Goal: Transaction & Acquisition: Purchase product/service

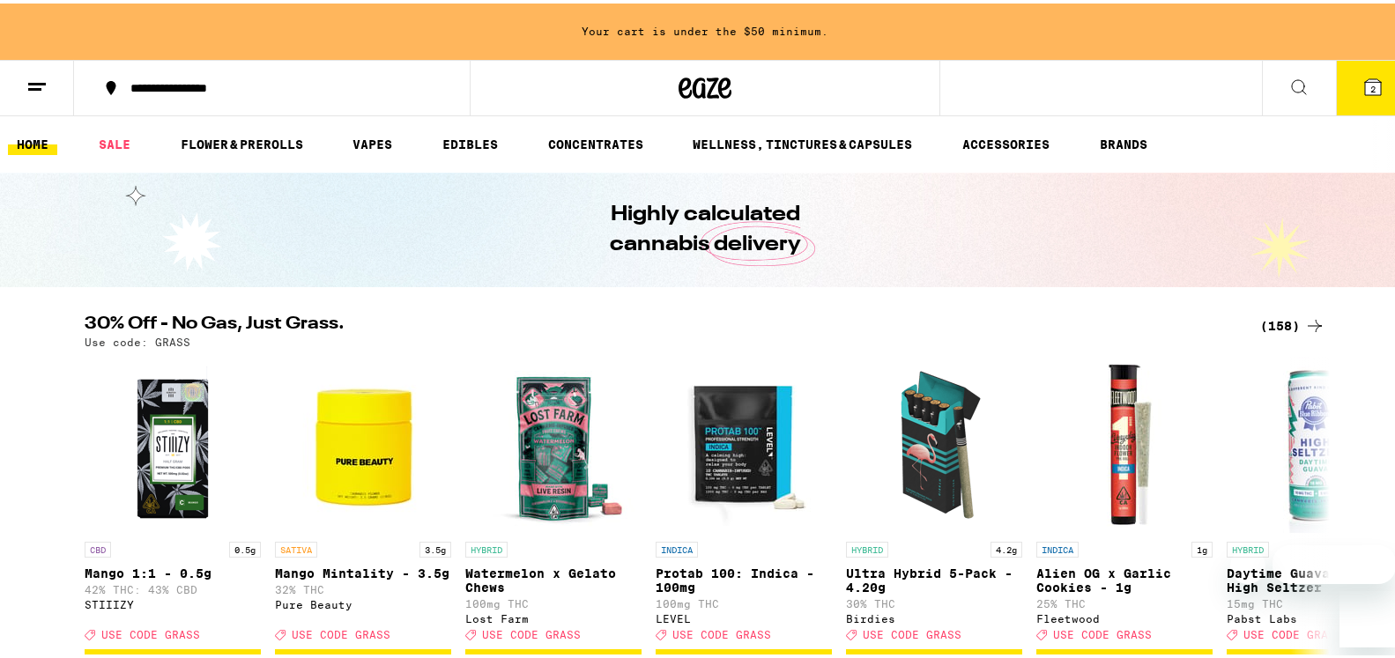
click at [1268, 316] on div "(158)" at bounding box center [1292, 322] width 65 height 21
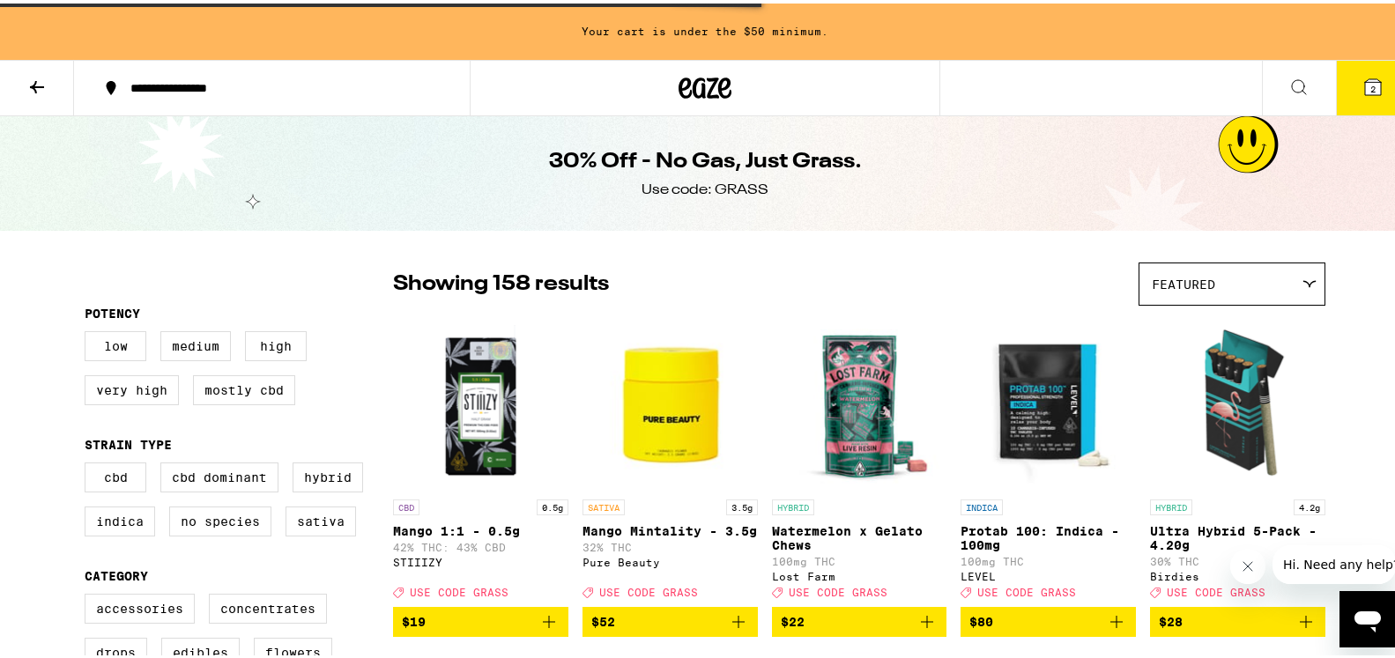
click at [1370, 84] on span "2" at bounding box center [1372, 85] width 5 height 11
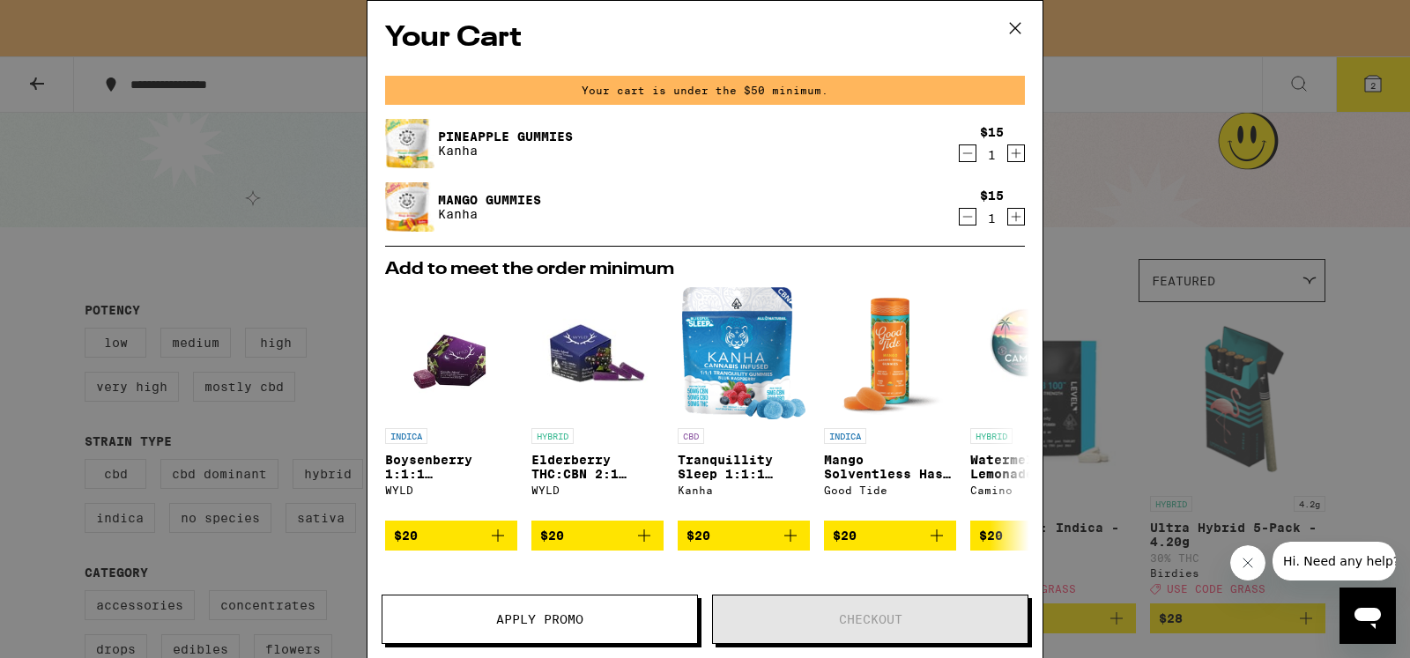
click at [959, 222] on icon "Decrement" at bounding box center [967, 216] width 16 height 21
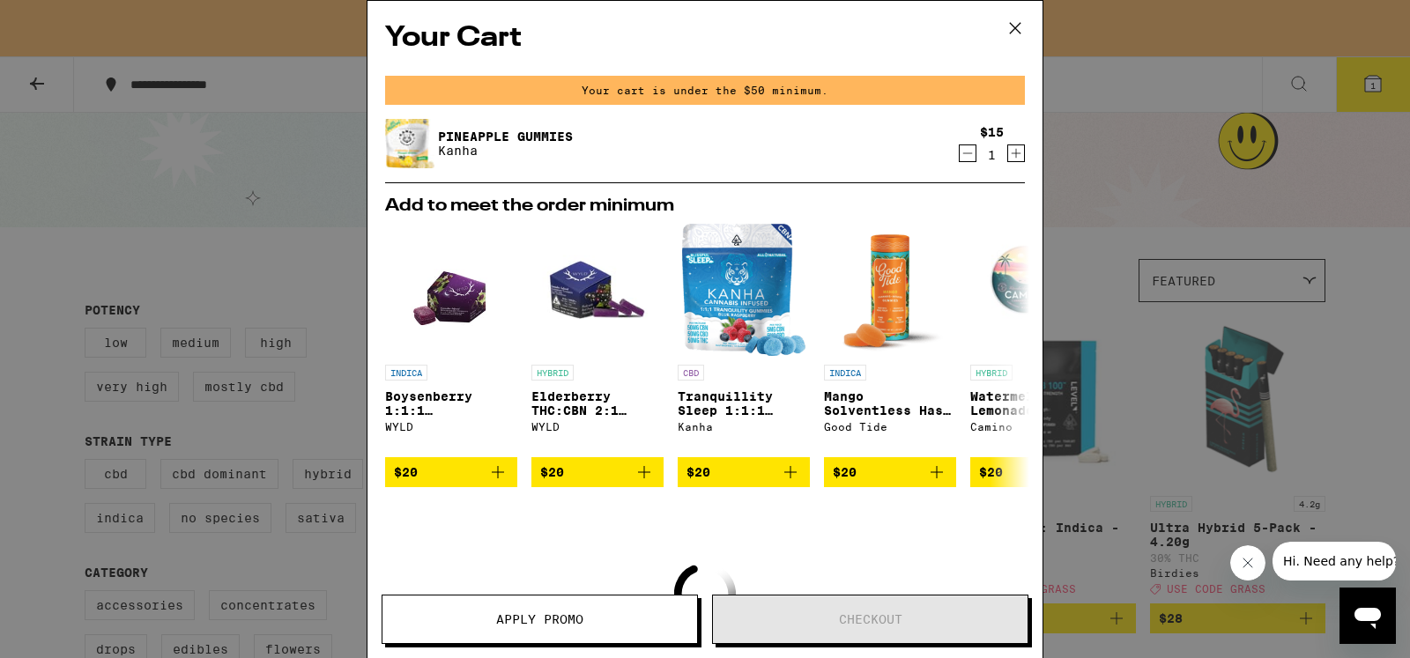
click at [959, 157] on icon "Decrement" at bounding box center [967, 153] width 16 height 21
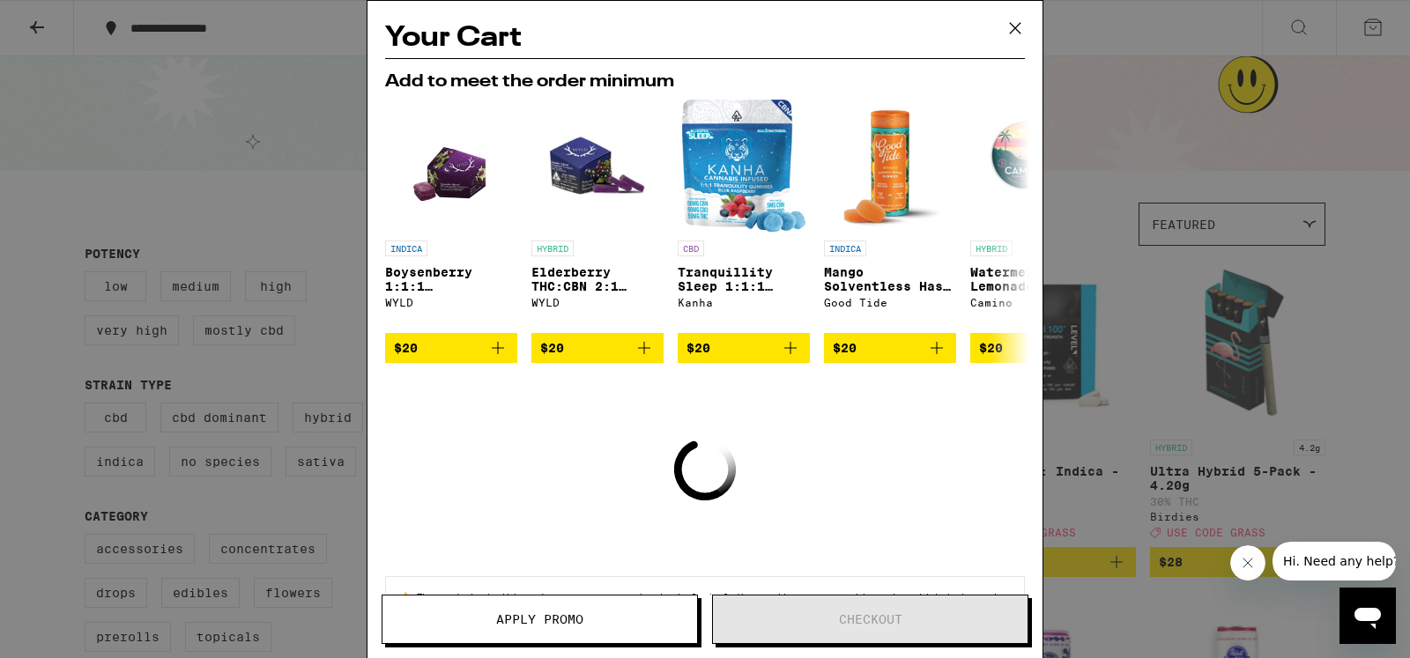
click at [1017, 25] on icon at bounding box center [1015, 28] width 26 height 26
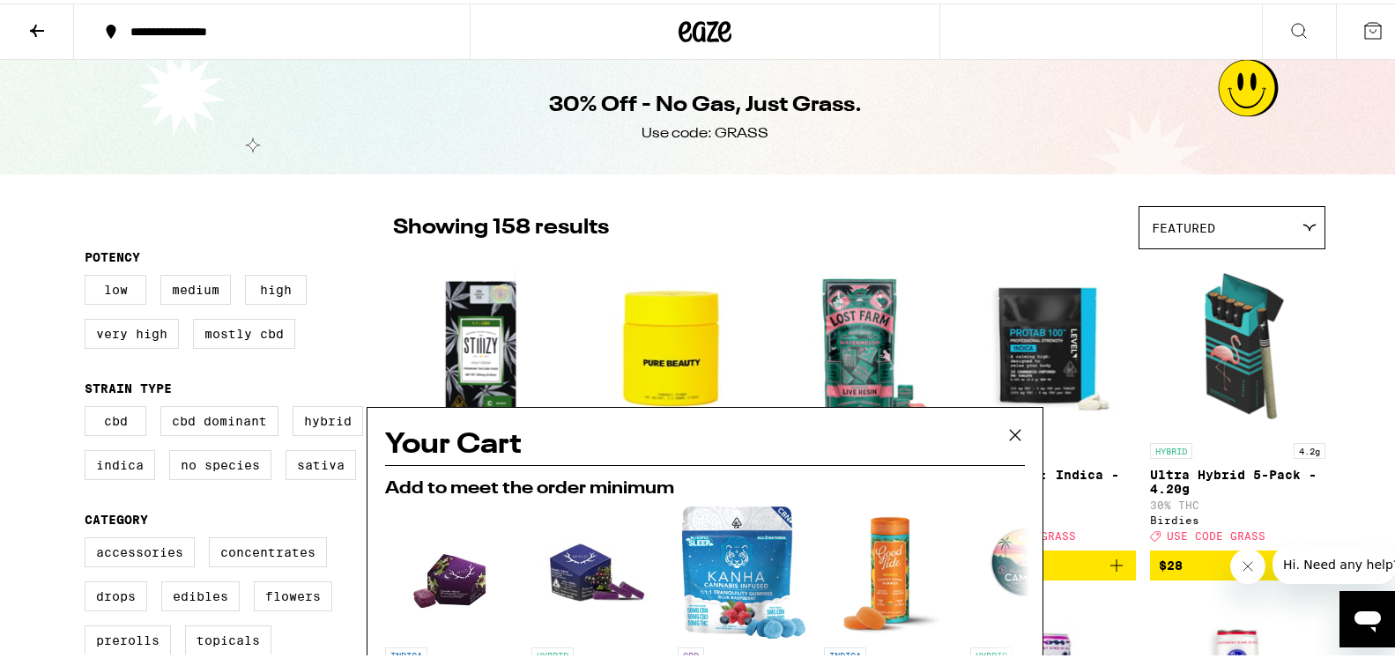
scroll to position [285, 0]
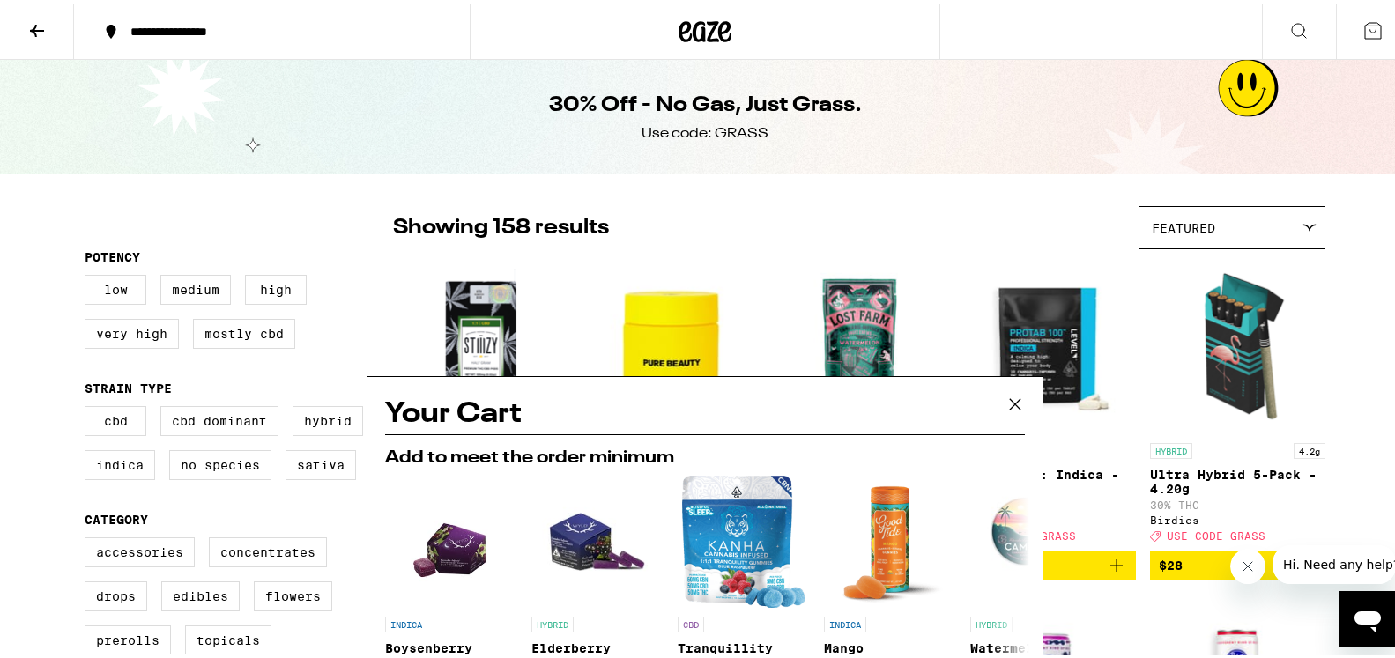
click at [1002, 396] on icon at bounding box center [1015, 401] width 26 height 26
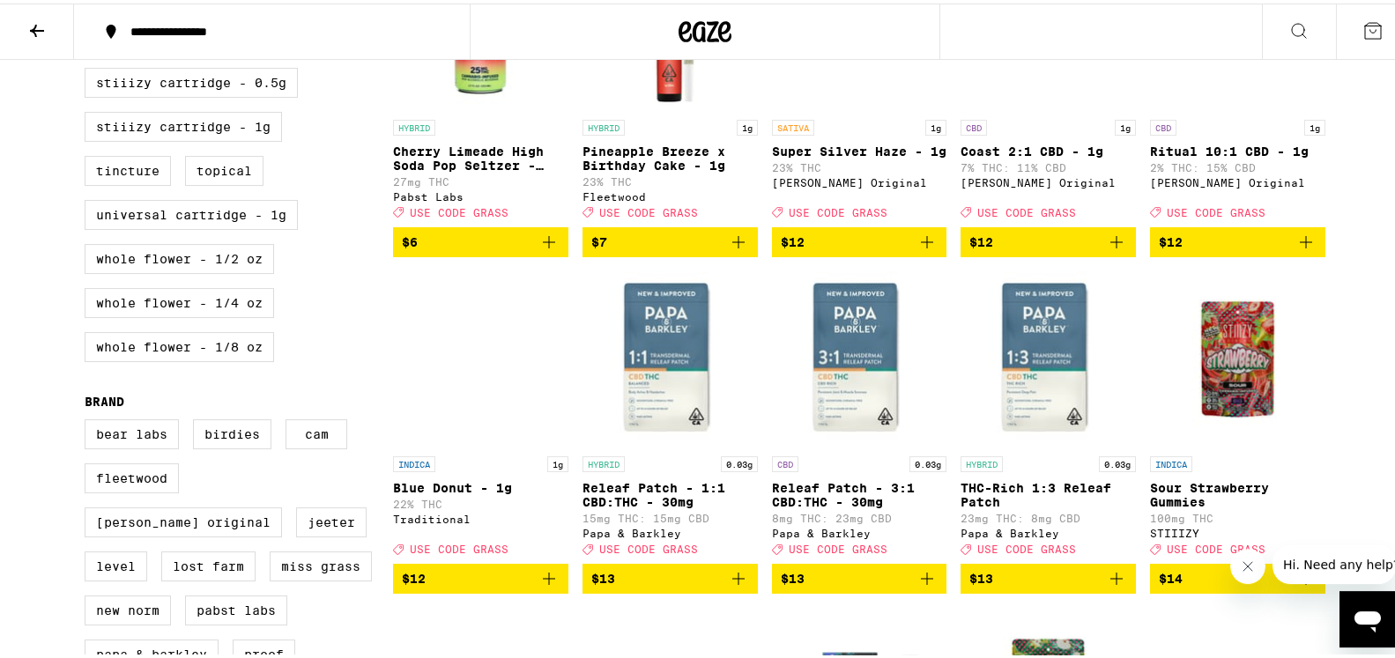
scroll to position [0, 0]
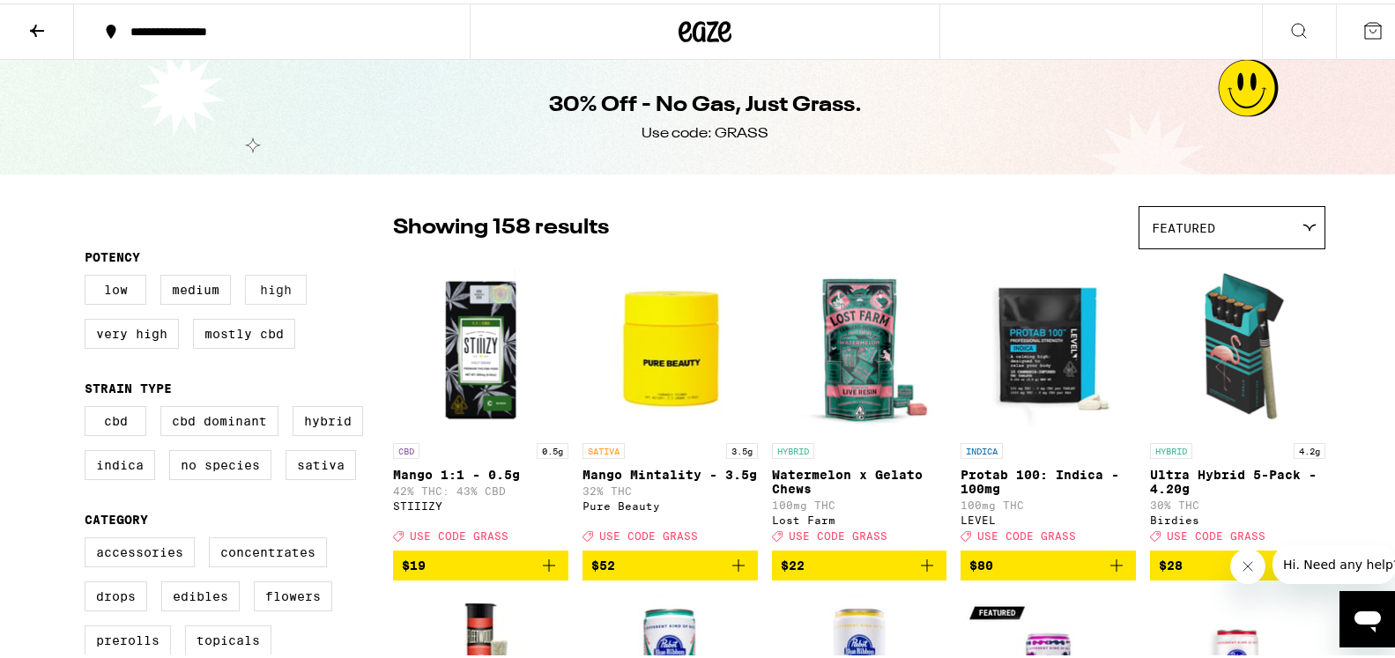
click at [272, 287] on label "High" at bounding box center [276, 286] width 62 height 30
click at [89, 275] on input "High" at bounding box center [88, 274] width 1 height 1
checkbox input "true"
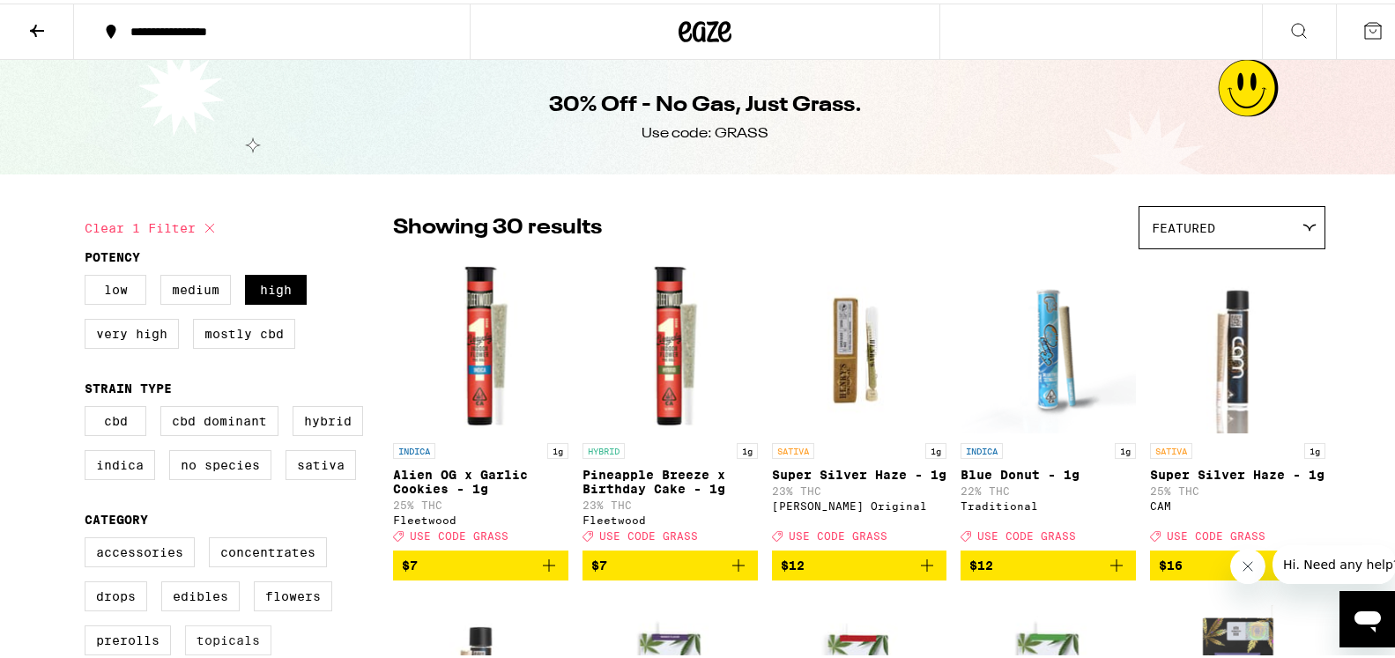
scroll to position [90, 0]
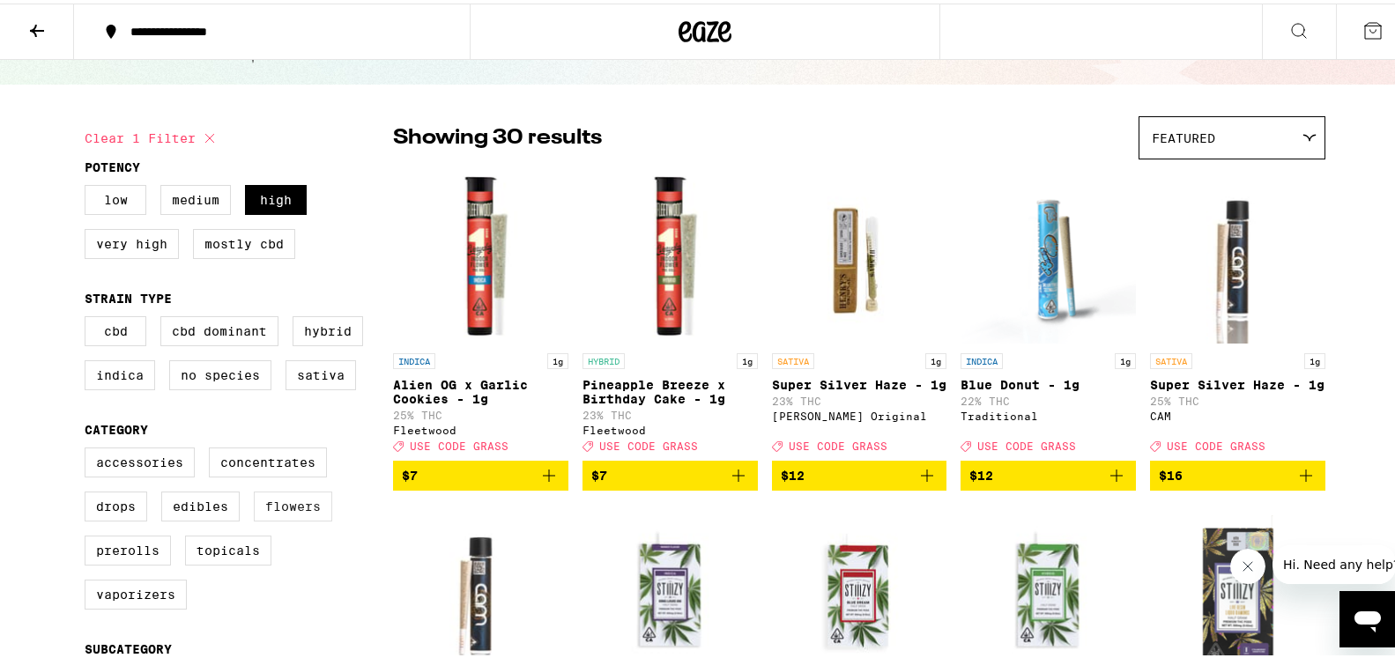
click at [296, 515] on label "Flowers" at bounding box center [293, 503] width 78 height 30
click at [89, 448] on input "Flowers" at bounding box center [88, 447] width 1 height 1
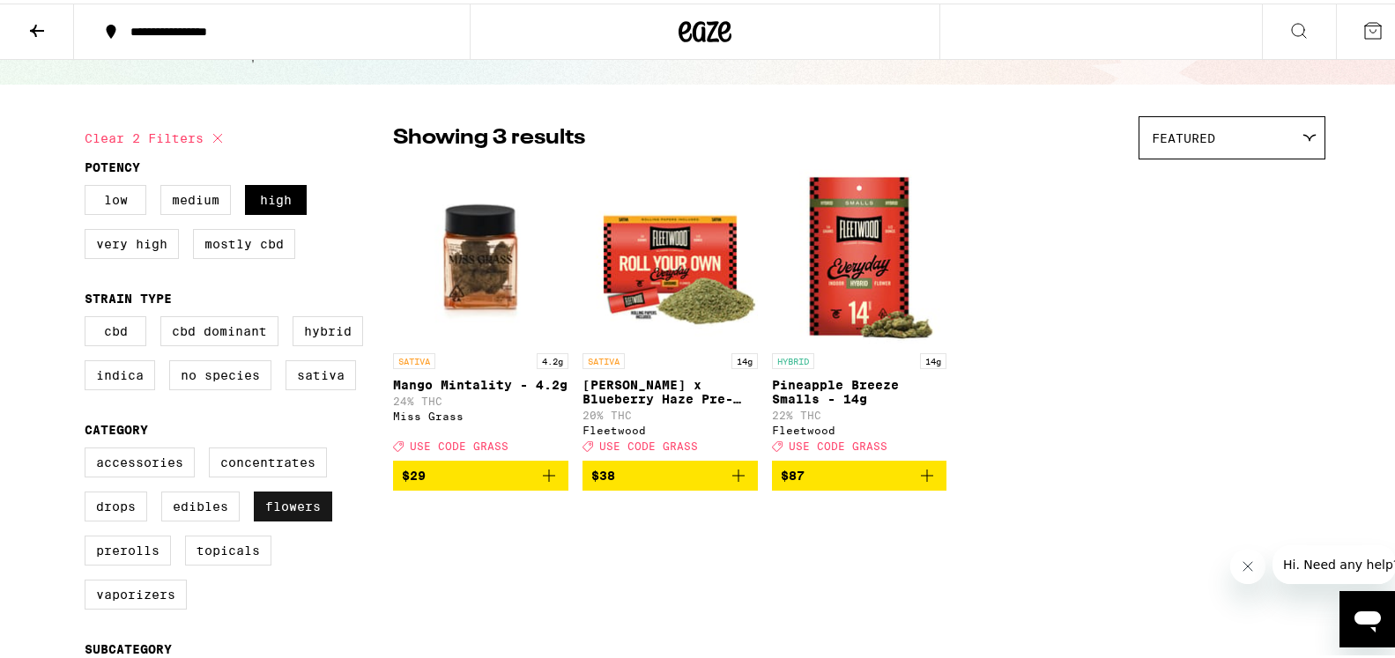
click at [296, 515] on label "Flowers" at bounding box center [293, 503] width 78 height 30
click at [89, 448] on input "Flowers" at bounding box center [88, 447] width 1 height 1
checkbox input "false"
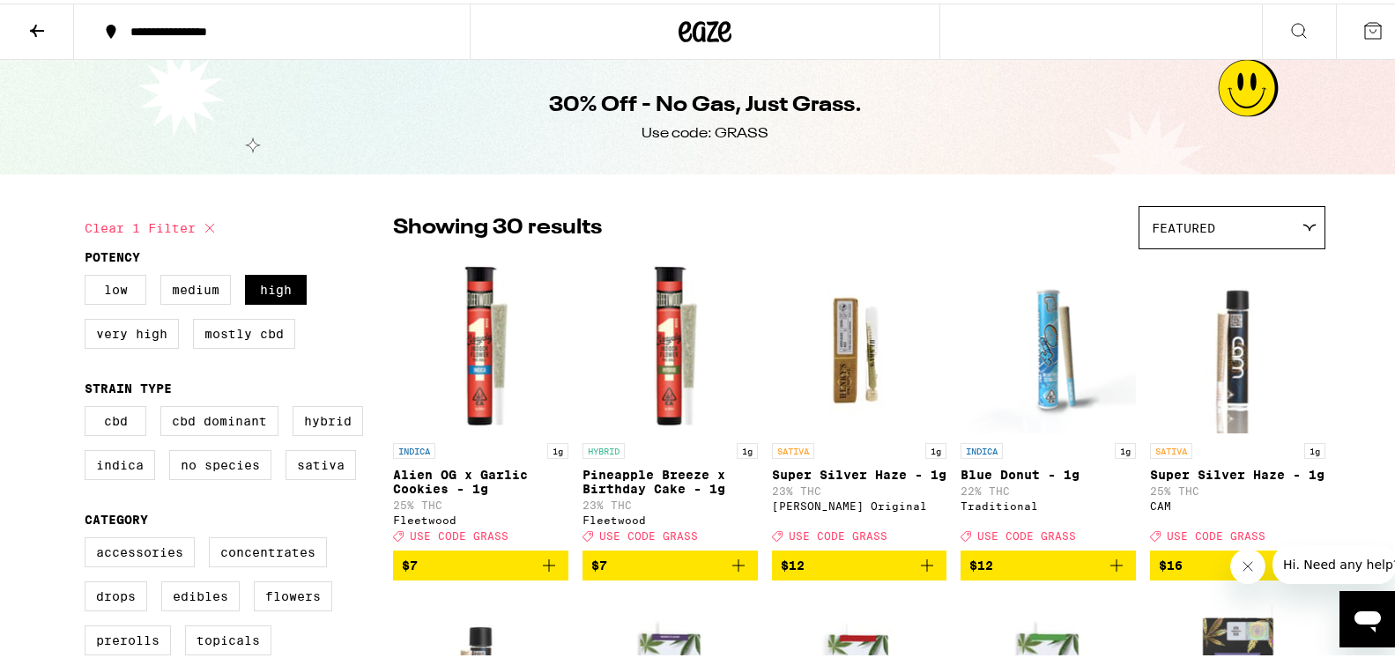
click at [155, 222] on button "Clear 1 filter" at bounding box center [153, 225] width 136 height 44
checkbox input "false"
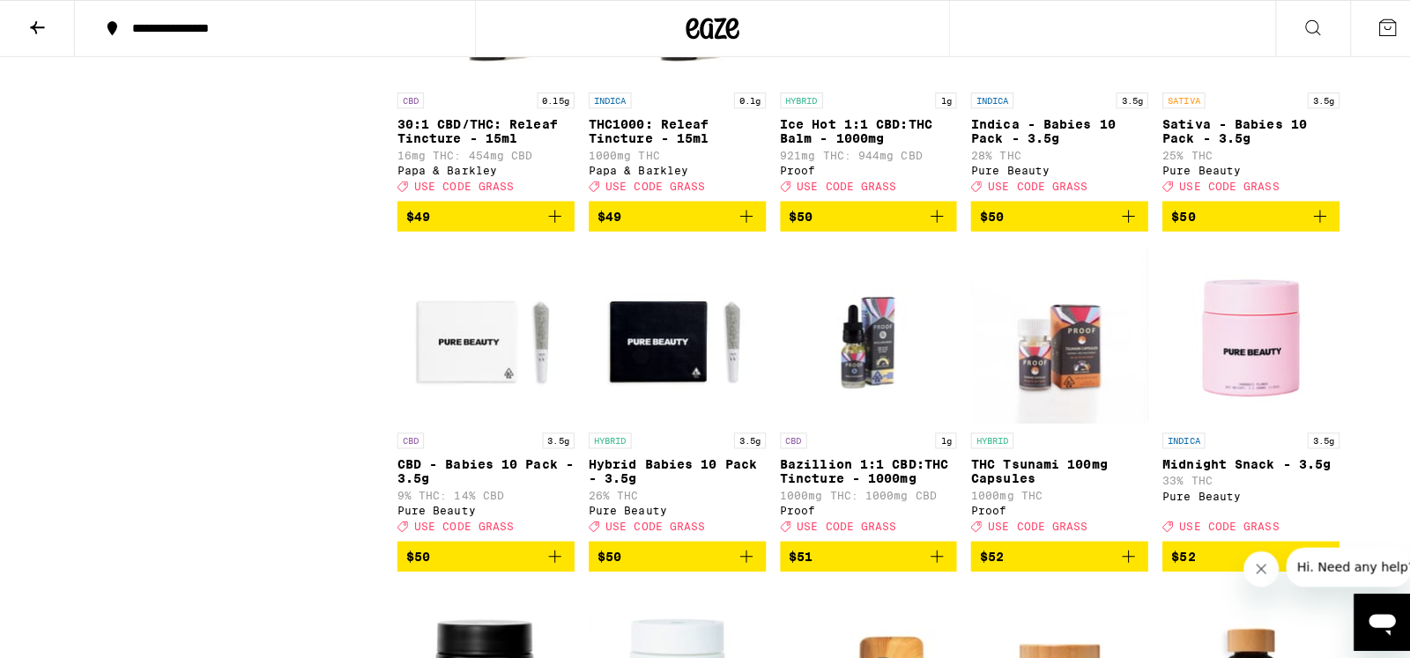
scroll to position [8717, 0]
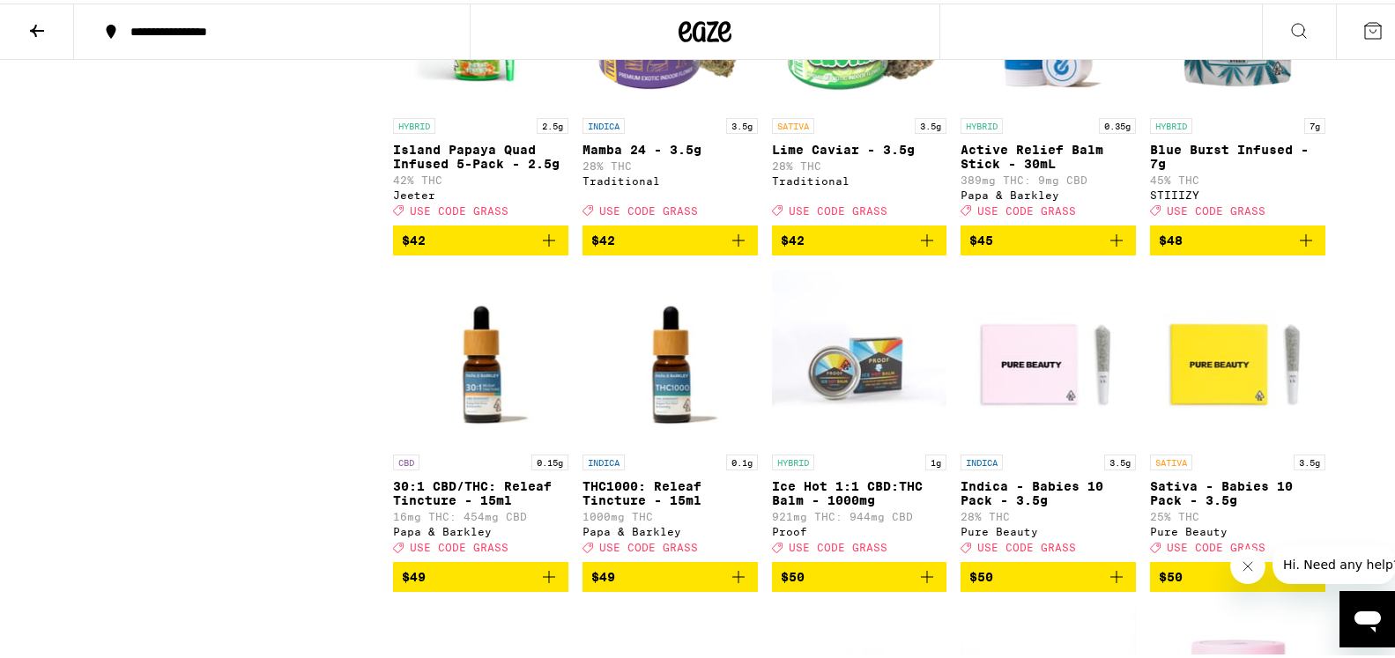
click at [1220, 106] on img "Open page for Blue Burst Infused - 7g from STIIIZY" at bounding box center [1237, 18] width 175 height 176
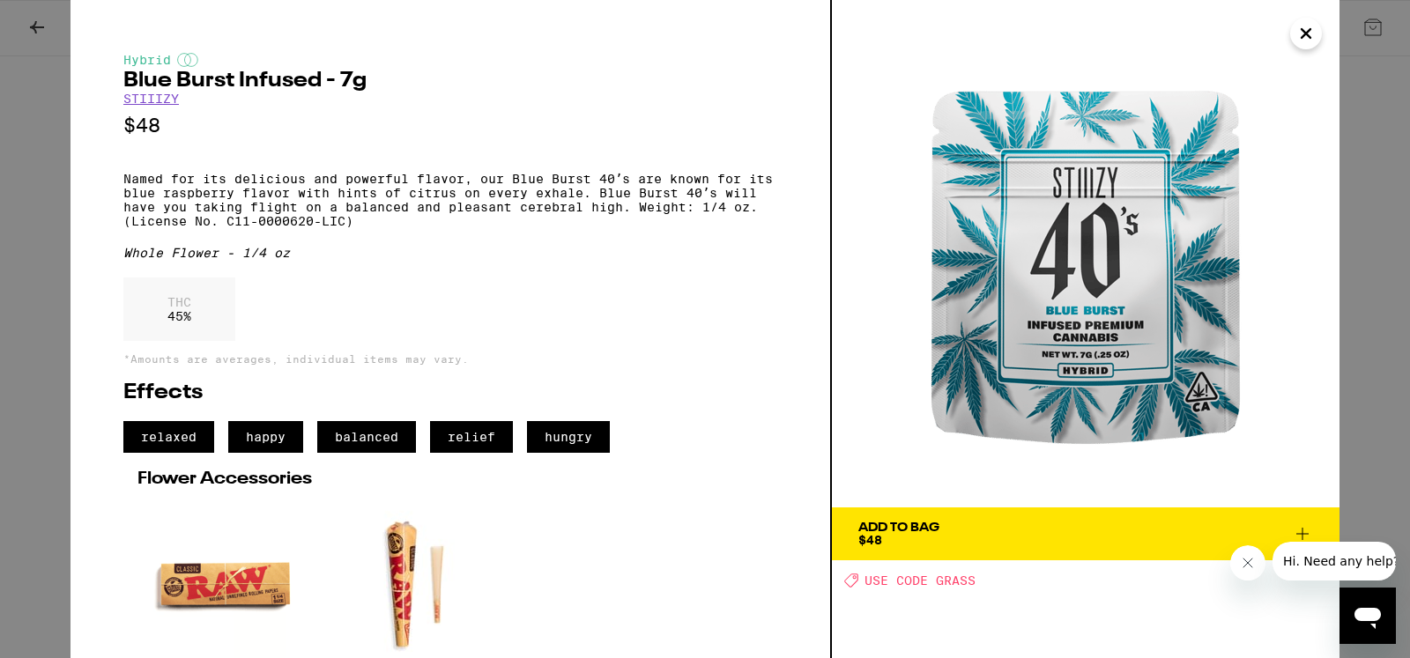
click at [1021, 534] on span "Add To Bag $48" at bounding box center [1085, 534] width 455 height 25
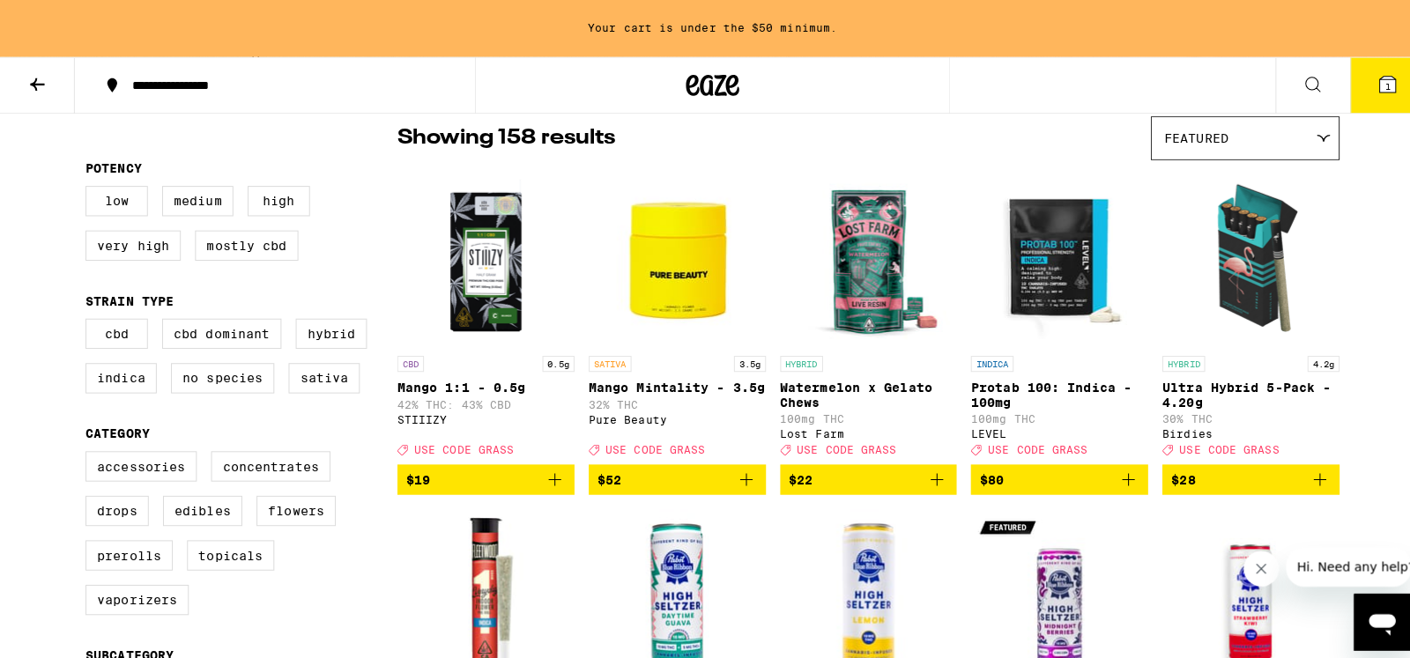
scroll to position [90, 0]
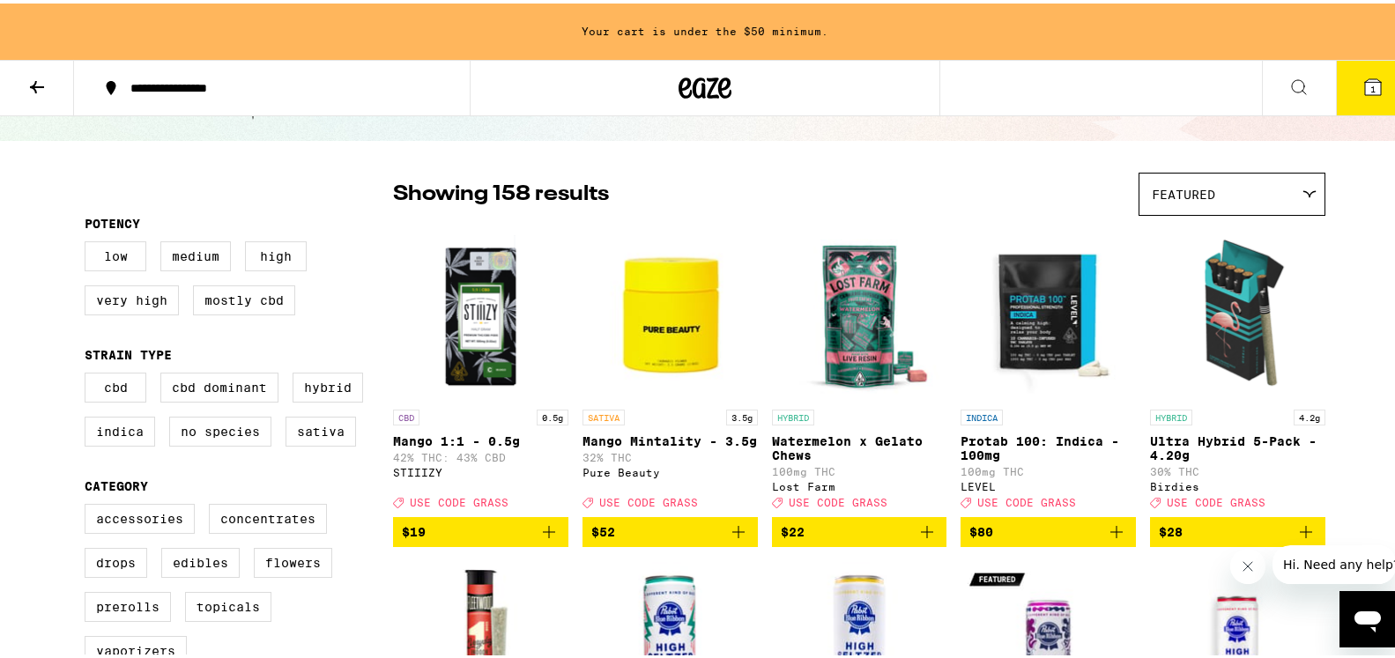
click at [661, 440] on p "Mango Mintality - 3.5g" at bounding box center [669, 438] width 175 height 14
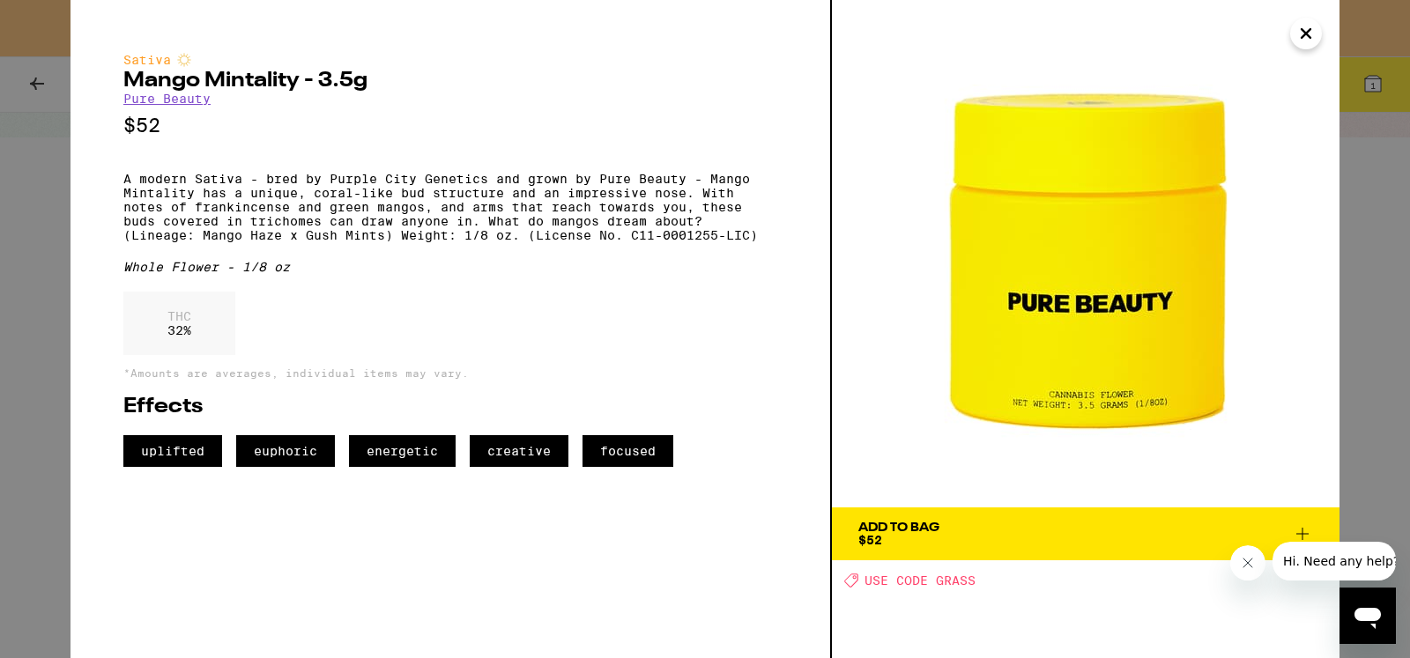
click at [1311, 33] on icon "Close" at bounding box center [1305, 33] width 21 height 26
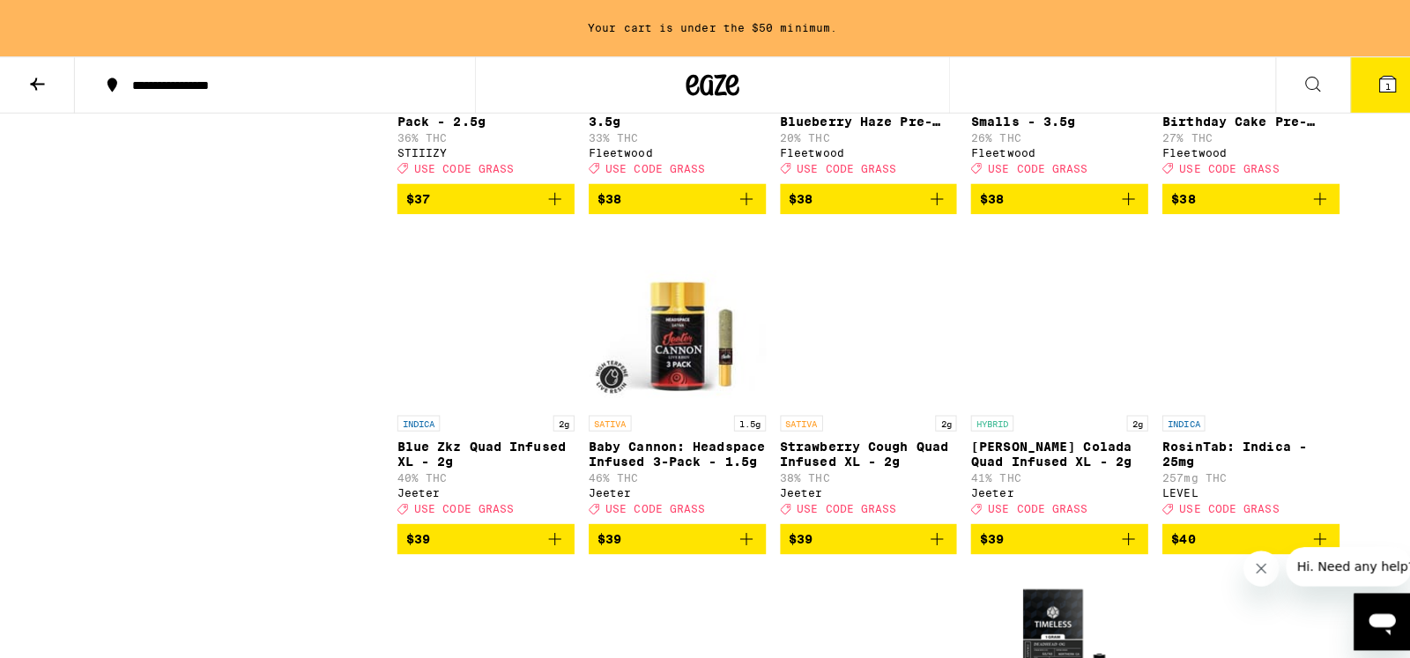
scroll to position [7459, 0]
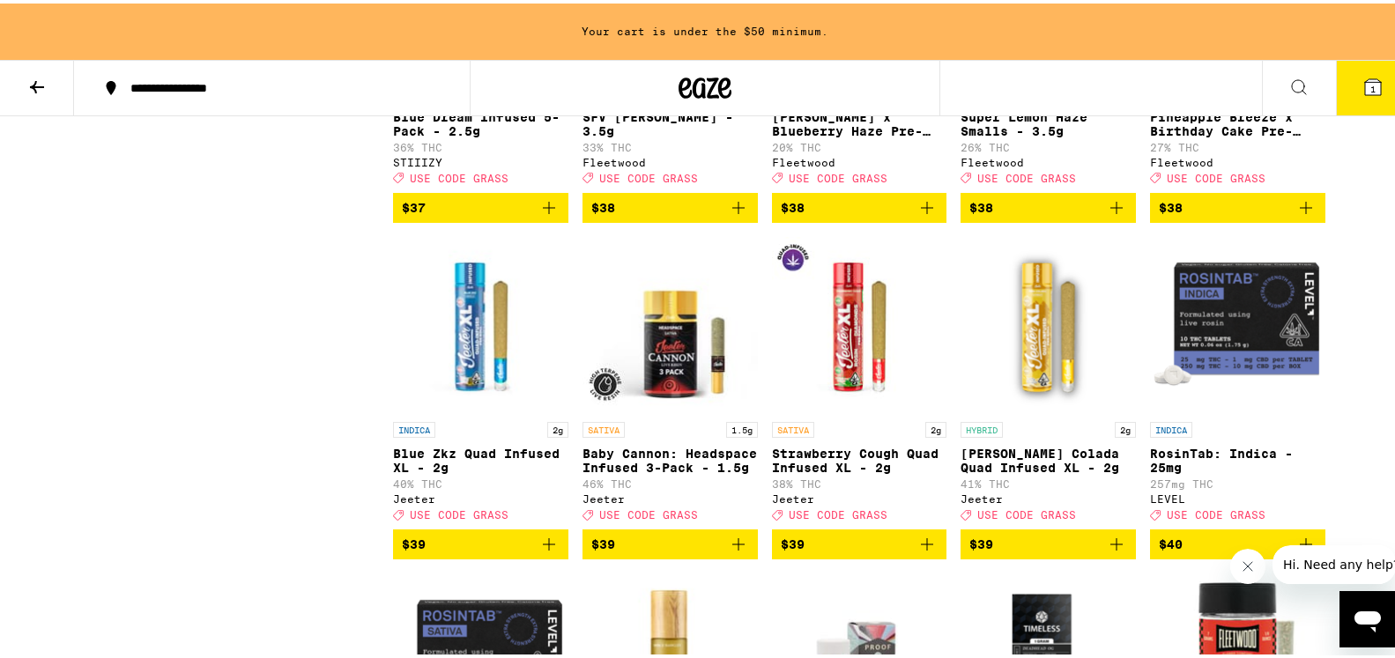
click at [455, 135] on p "Blue Dream Infused 5-Pack - 2.5g" at bounding box center [480, 121] width 175 height 28
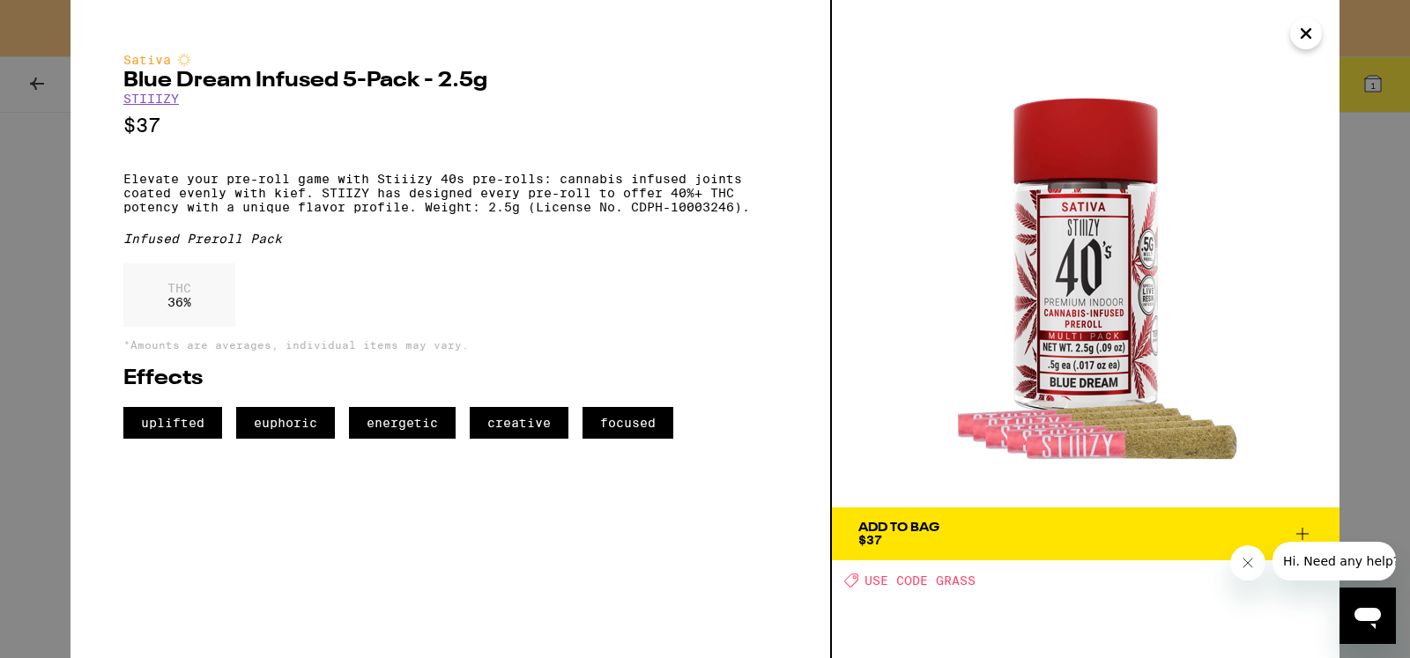
click at [1074, 533] on span "Add To Bag $37" at bounding box center [1085, 534] width 455 height 25
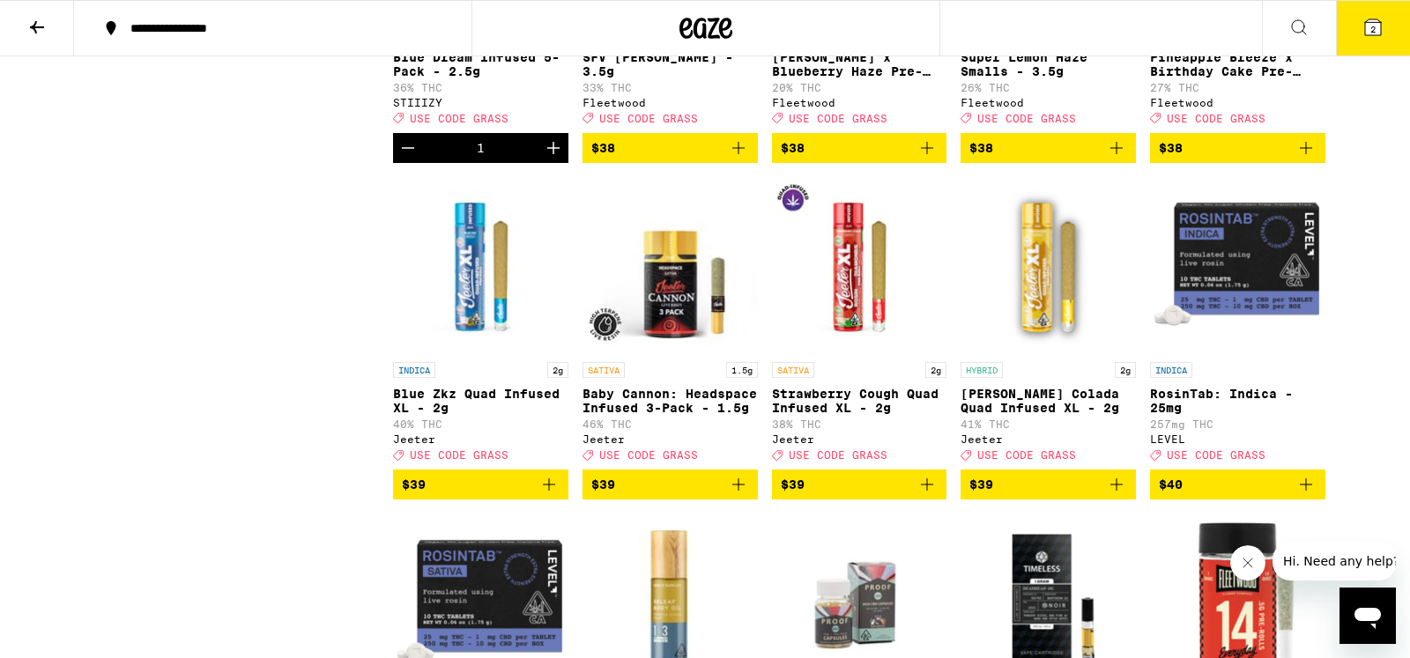
scroll to position [7402, 0]
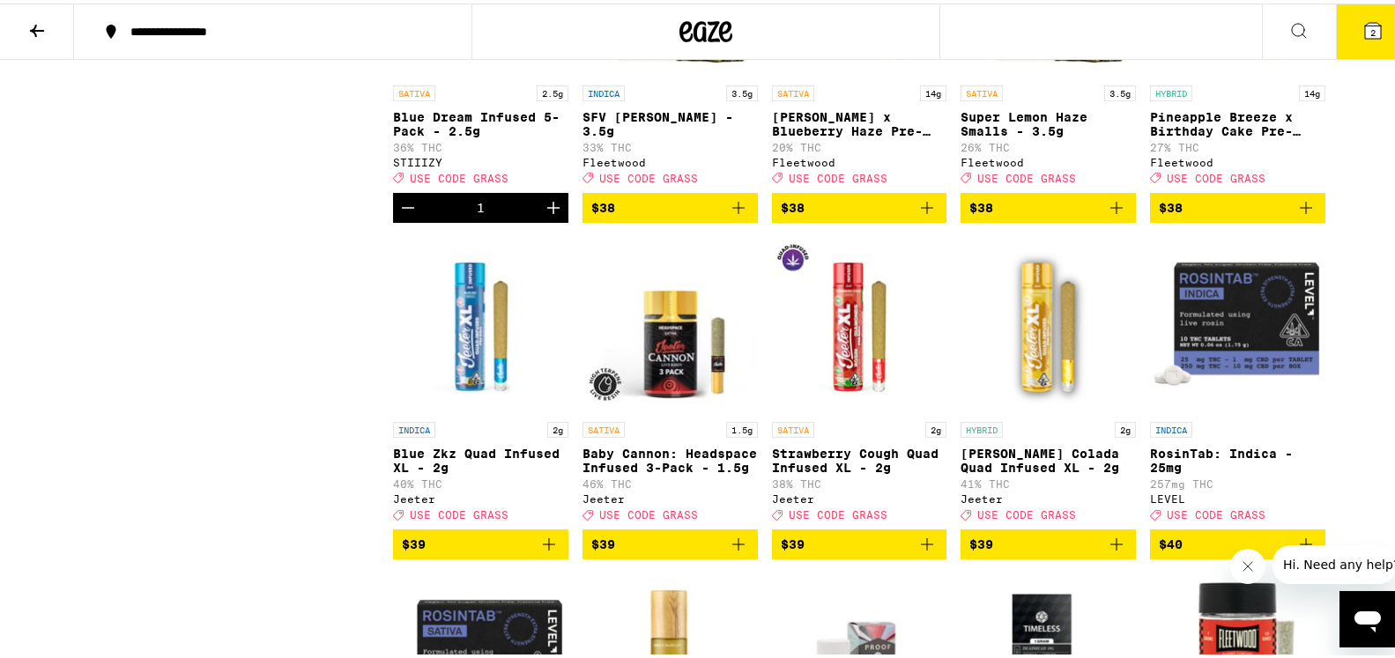
click at [1376, 23] on button "2" at bounding box center [1373, 28] width 74 height 55
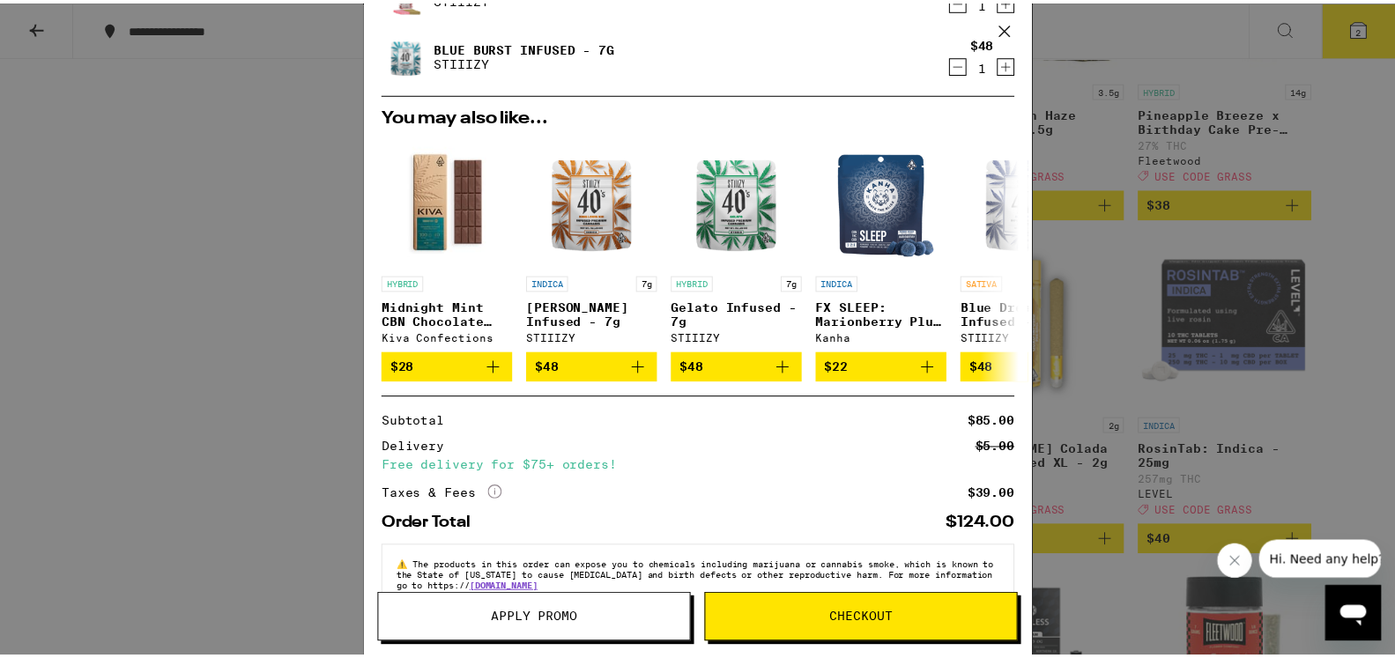
scroll to position [153, 0]
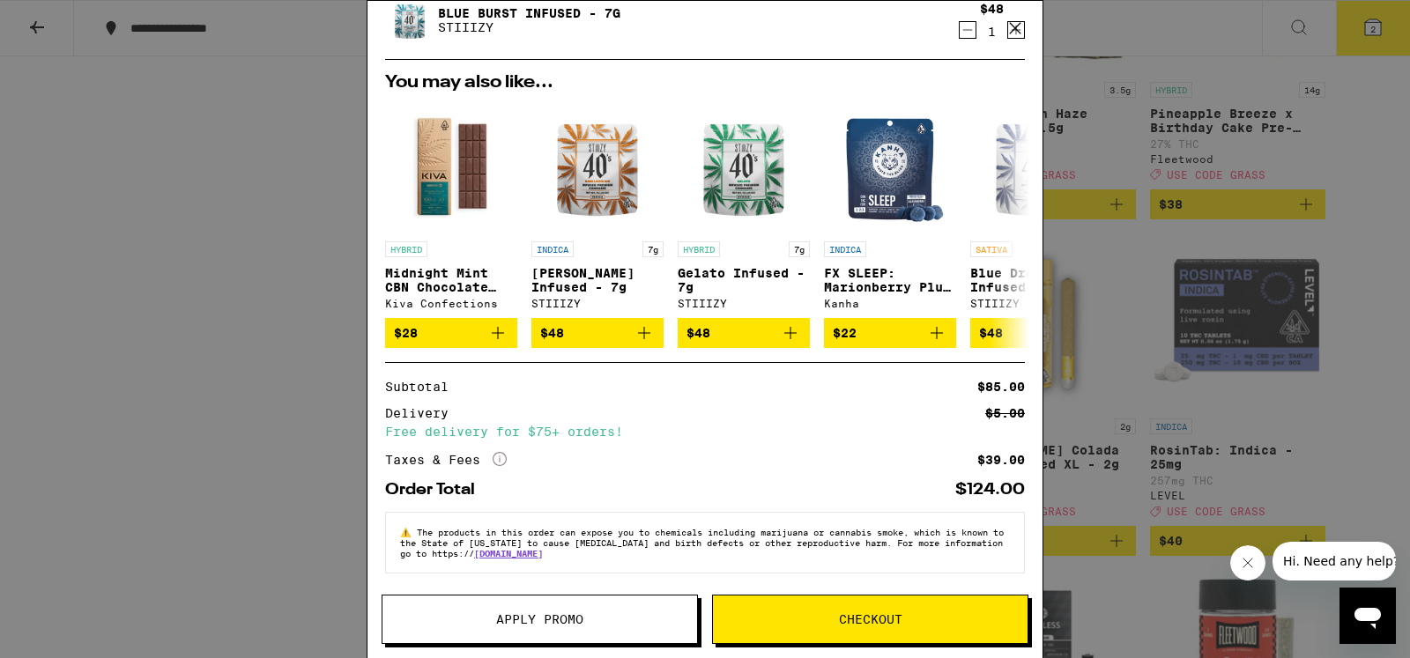
click at [533, 617] on span "Apply Promo" at bounding box center [539, 619] width 87 height 12
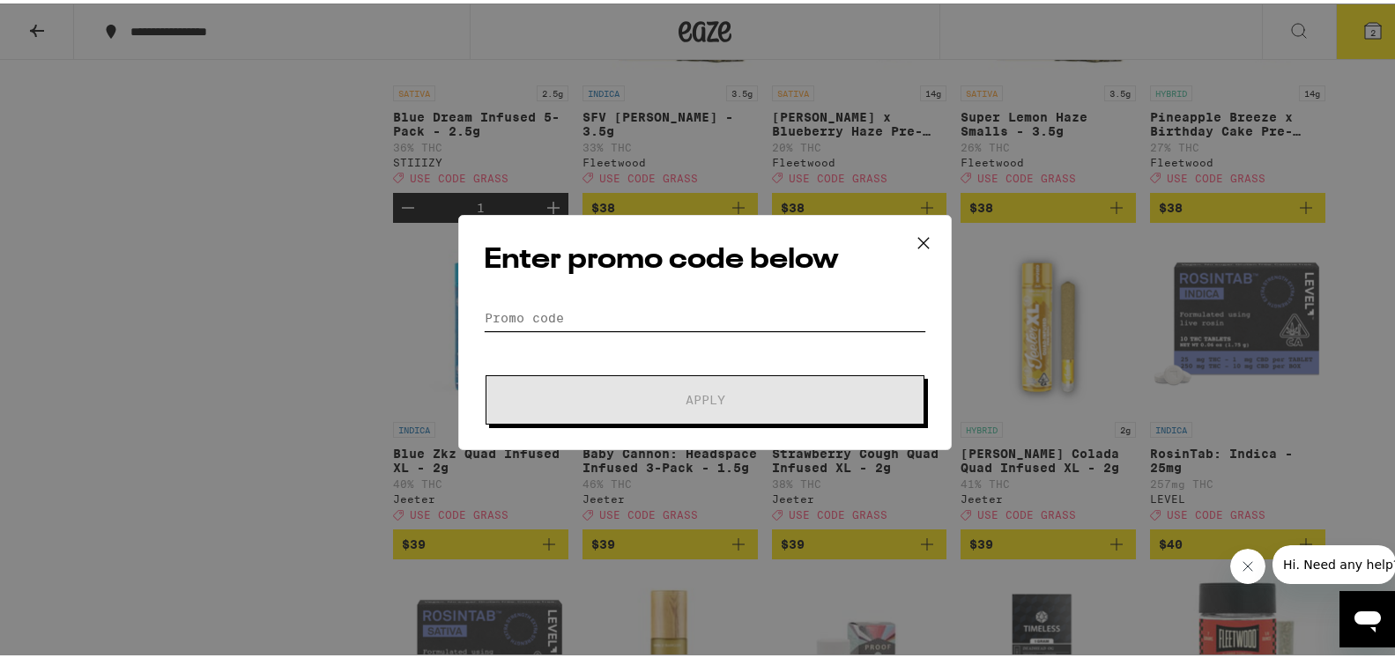
click at [522, 313] on input "Promo Code" at bounding box center [705, 314] width 442 height 26
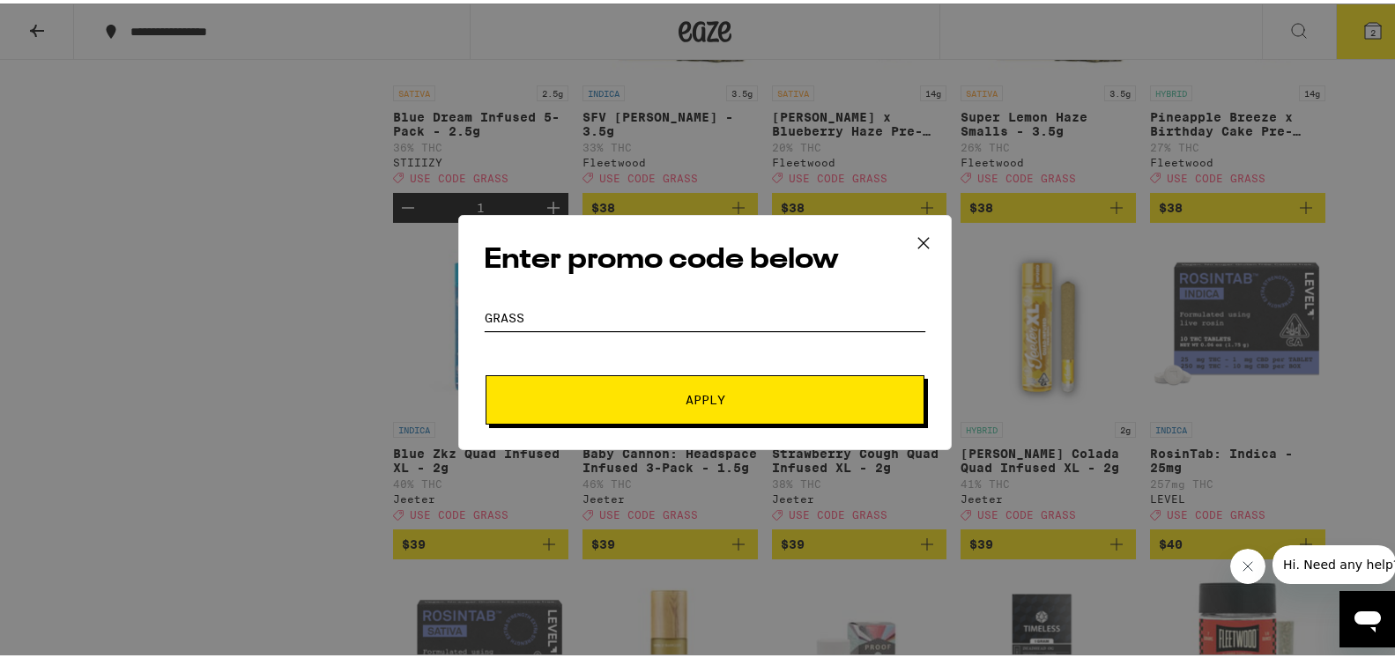
type input "Grass"
click at [723, 387] on button "Apply" at bounding box center [704, 396] width 439 height 49
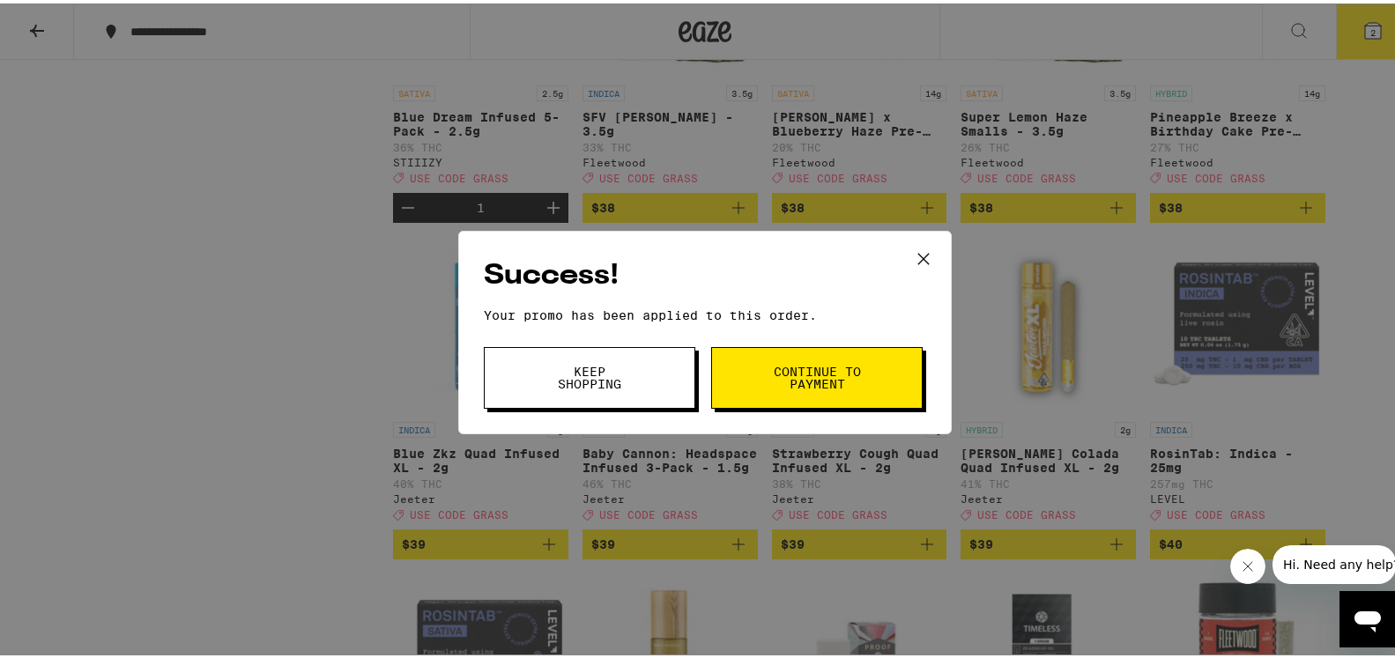
click at [788, 385] on span "Continue to payment" at bounding box center [817, 374] width 90 height 25
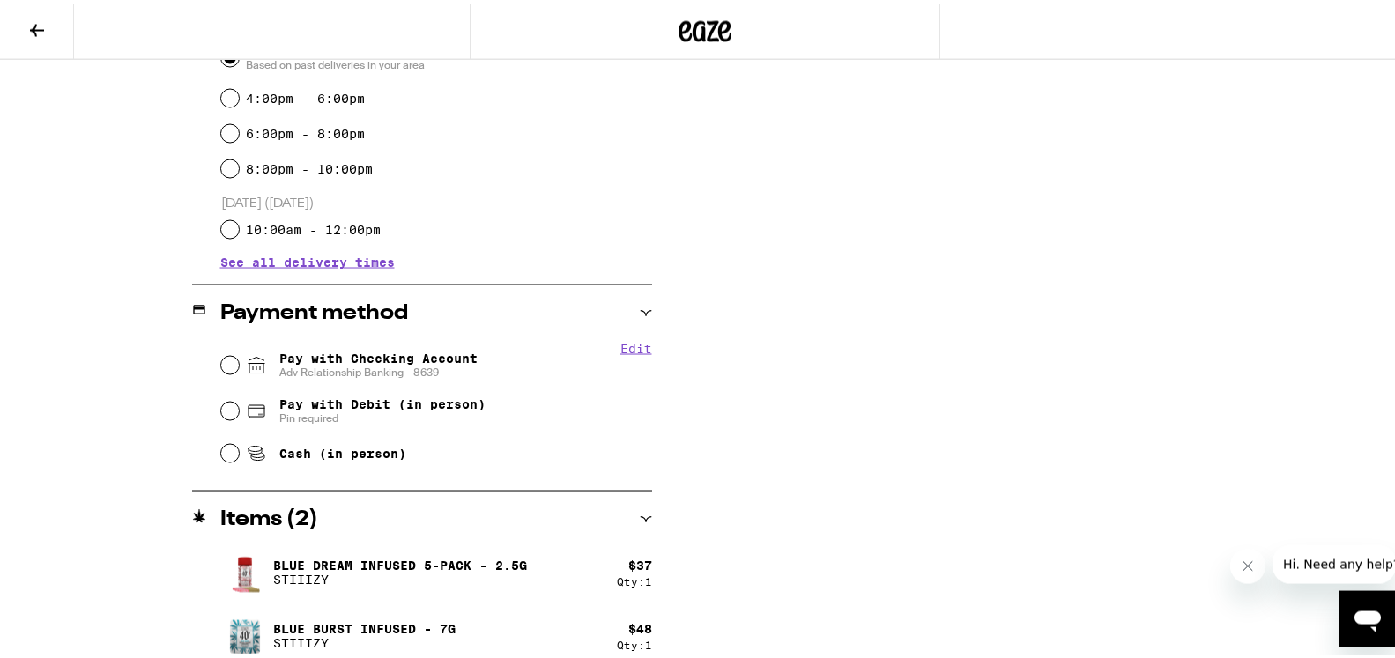
scroll to position [539, 0]
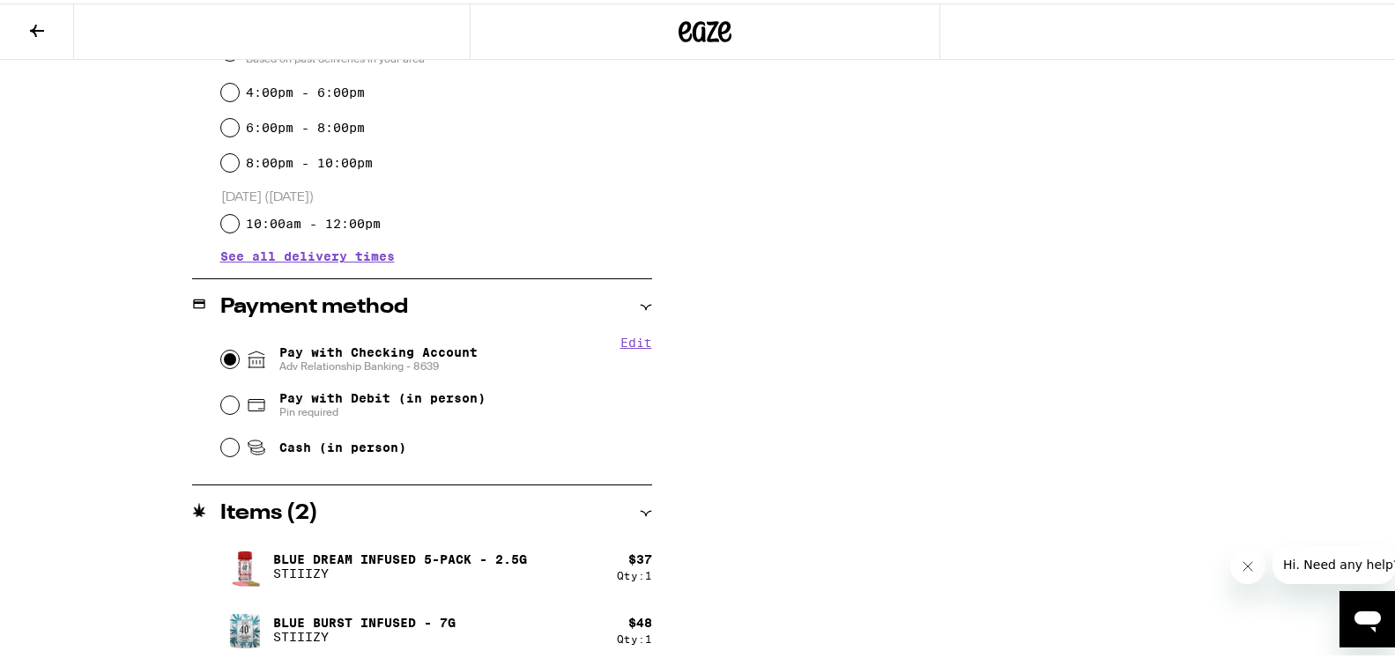
click at [221, 355] on input "Pay with Checking Account Adv Relationship Banking - 8639" at bounding box center [230, 356] width 18 height 18
radio input "true"
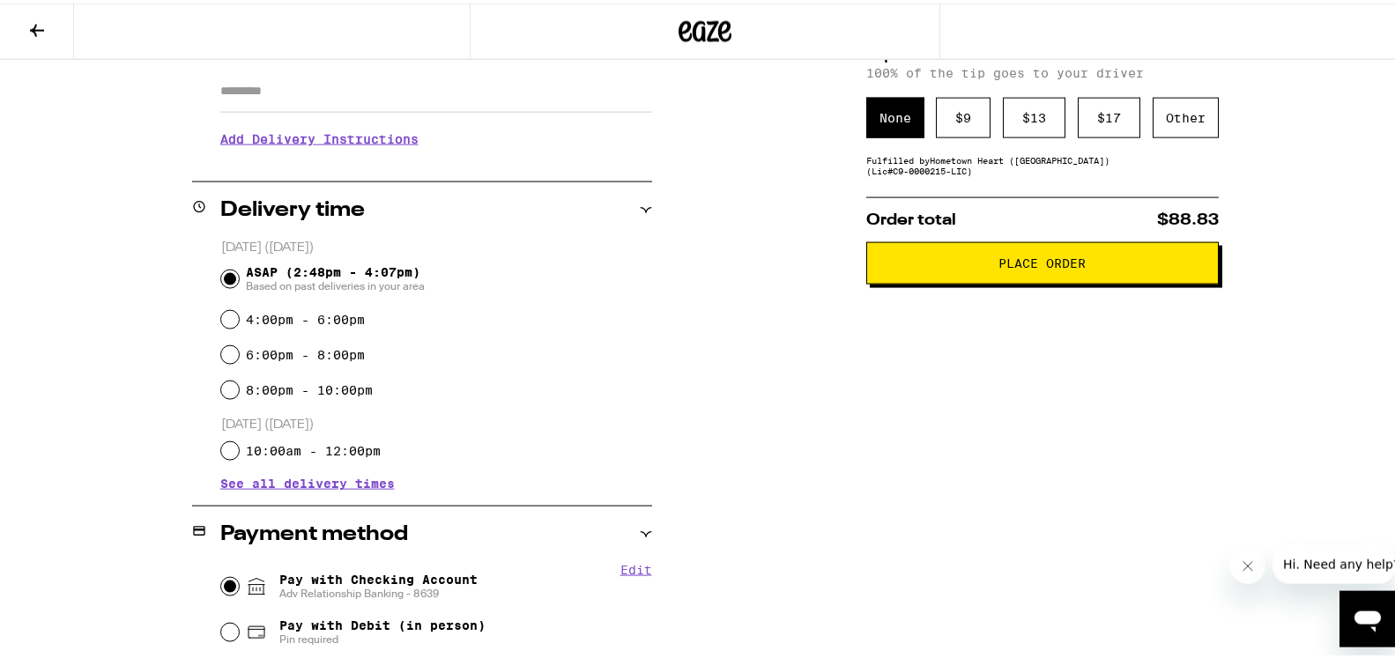
scroll to position [64, 0]
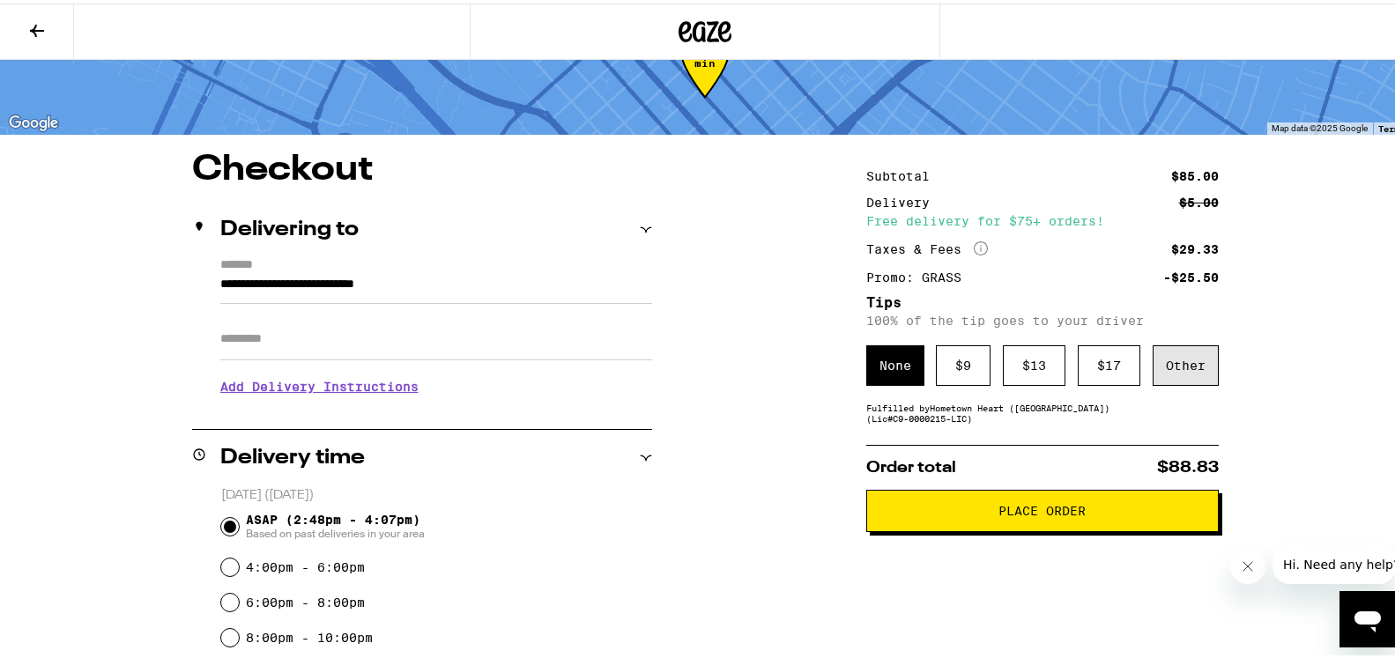
click at [1164, 365] on div "Other" at bounding box center [1185, 362] width 66 height 41
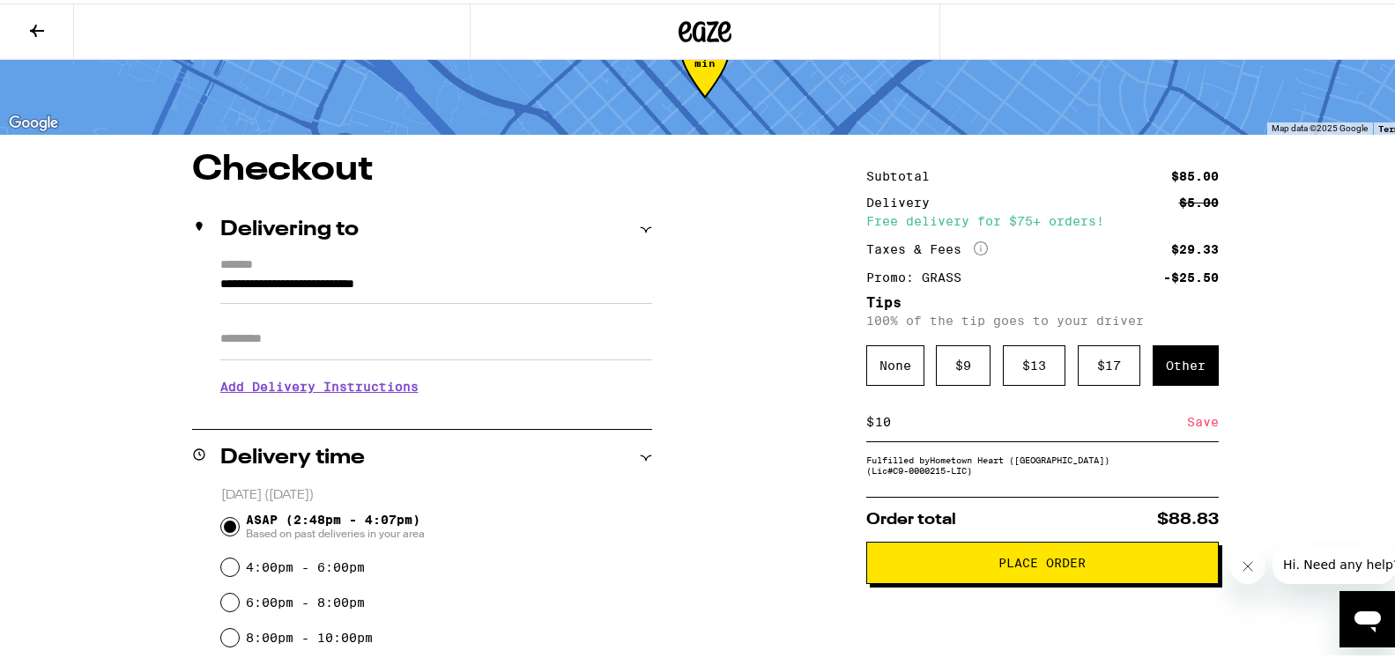
type input "10"
click at [1187, 426] on div "Save" at bounding box center [1203, 418] width 32 height 39
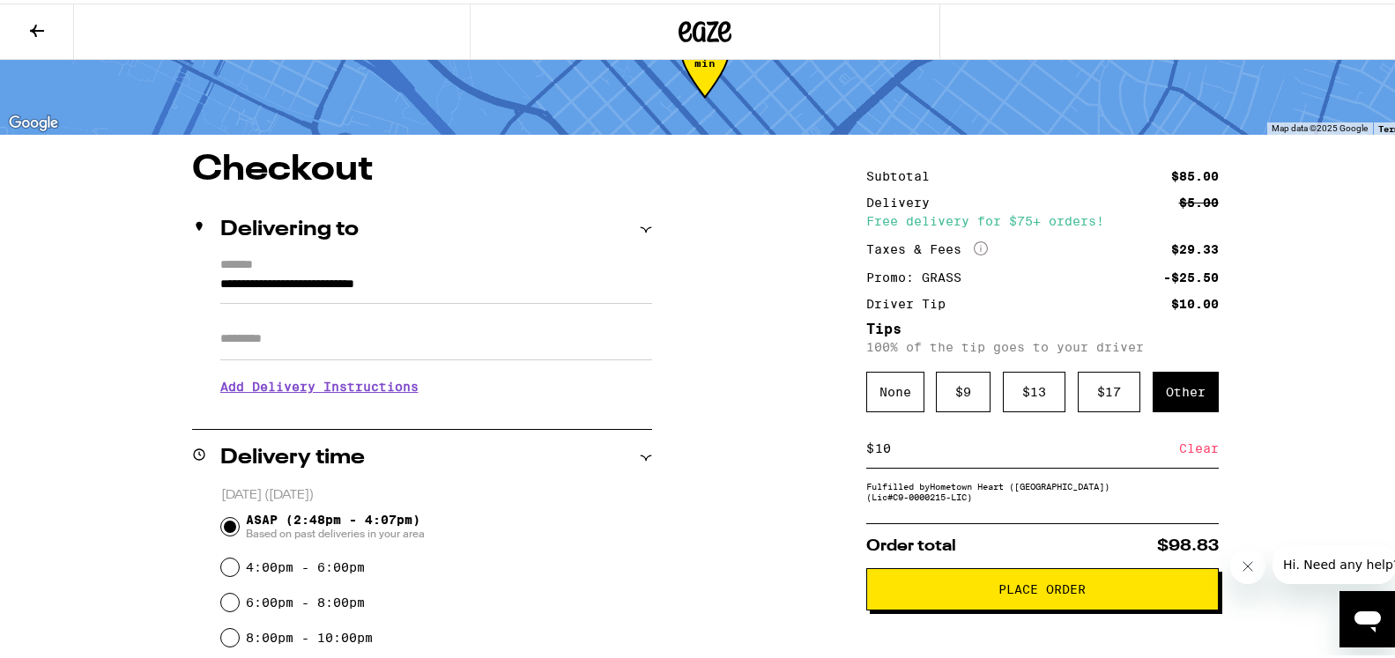
click at [1062, 591] on span "Place Order" at bounding box center [1041, 586] width 87 height 12
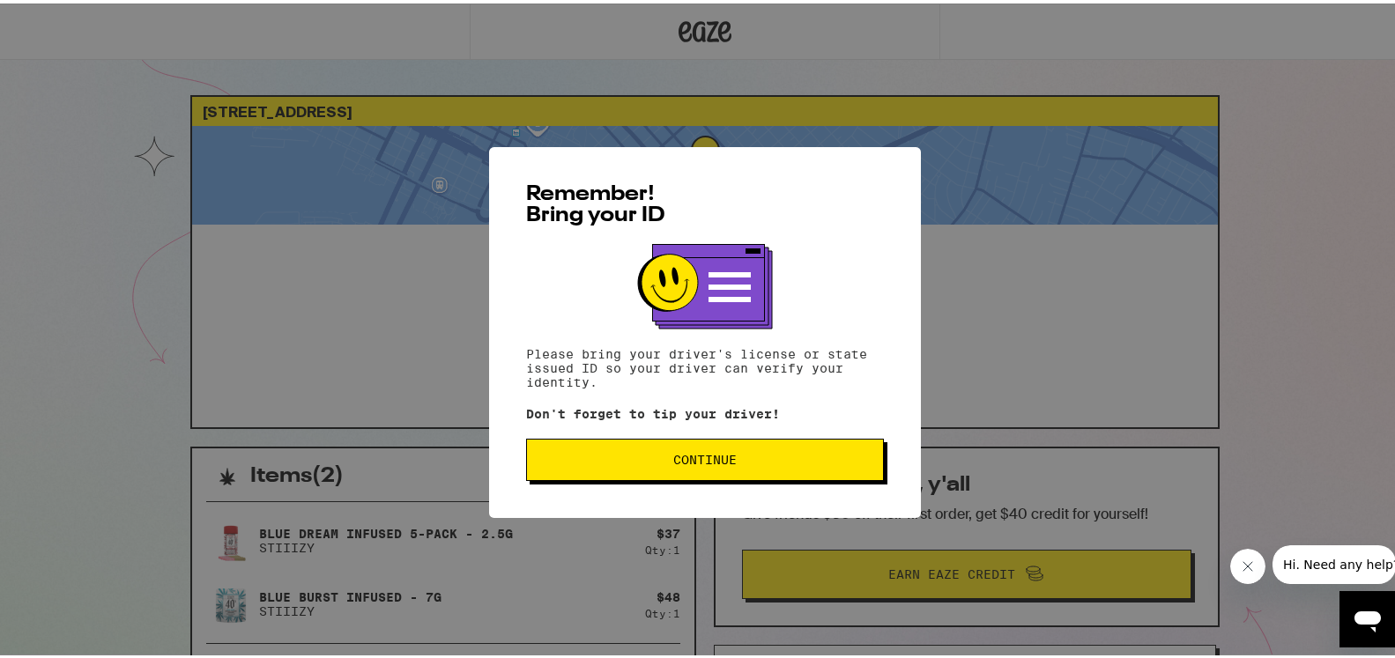
click at [725, 462] on span "Continue" at bounding box center [704, 456] width 63 height 12
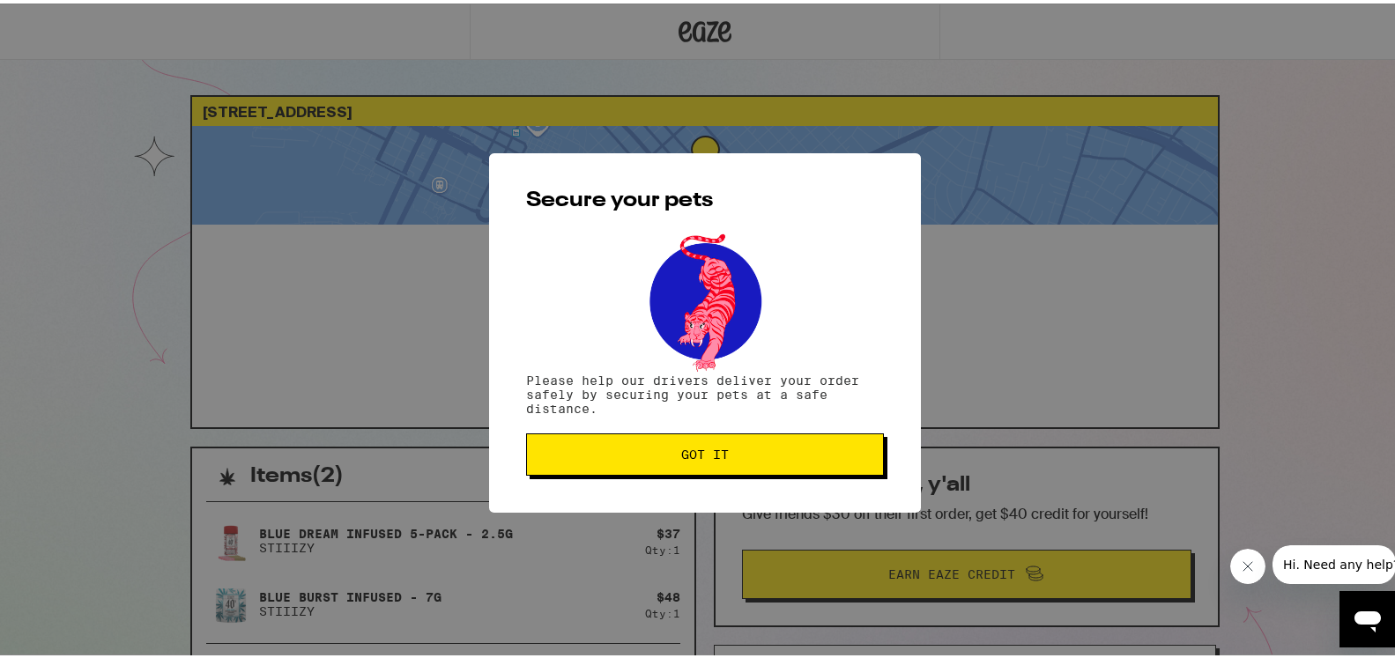
click at [722, 453] on span "Got it" at bounding box center [705, 451] width 328 height 12
